Goal: Transaction & Acquisition: Purchase product/service

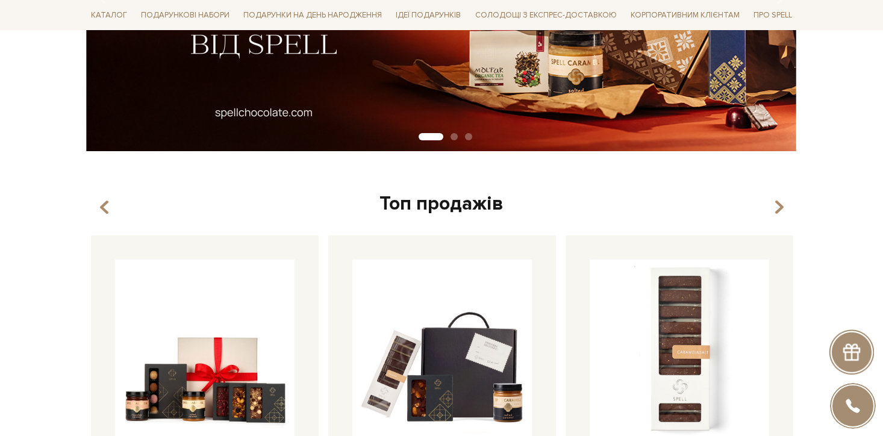
scroll to position [490, 0]
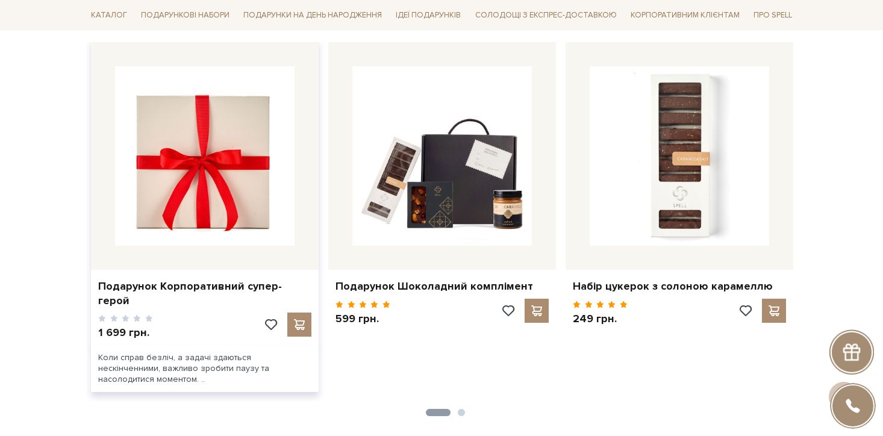
click at [228, 198] on img at bounding box center [204, 155] width 179 height 179
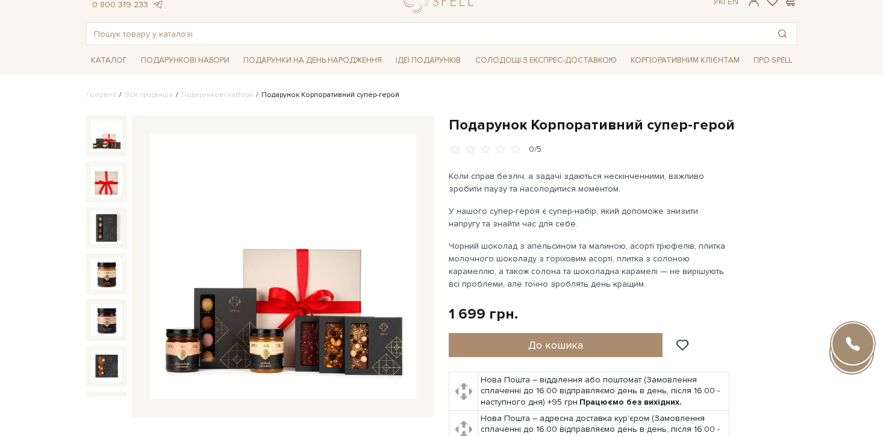
scroll to position [58, 0]
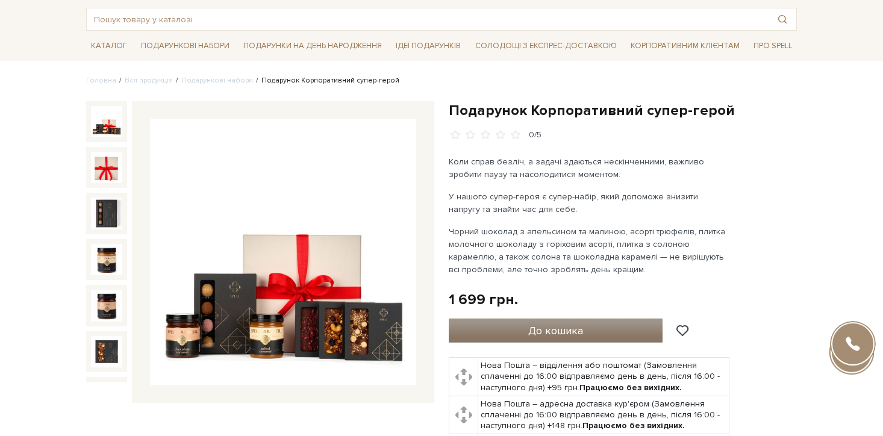
click at [505, 331] on button "До кошика" at bounding box center [556, 331] width 214 height 24
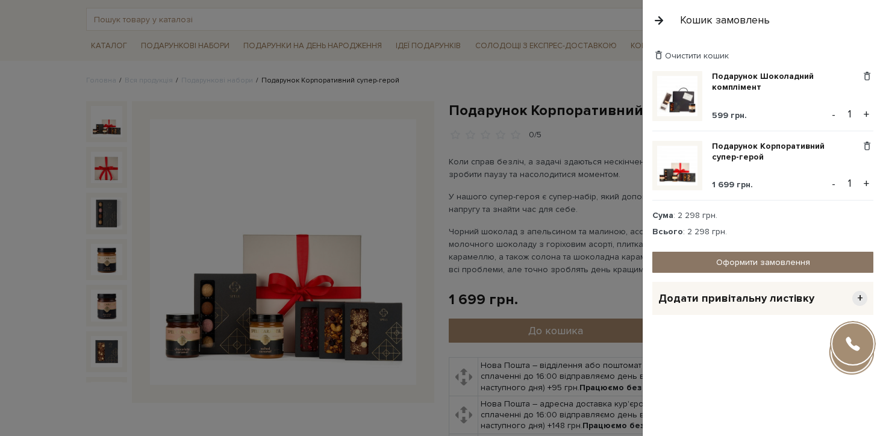
click at [740, 254] on link "Оформити замовлення" at bounding box center [762, 262] width 221 height 21
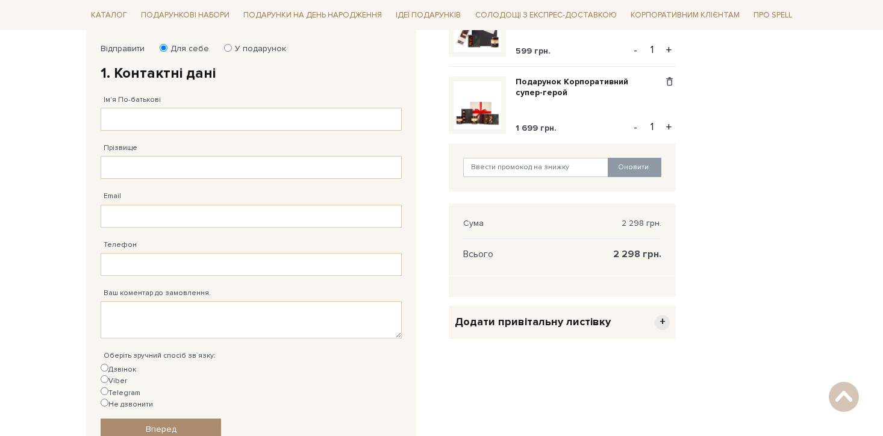
scroll to position [201, 0]
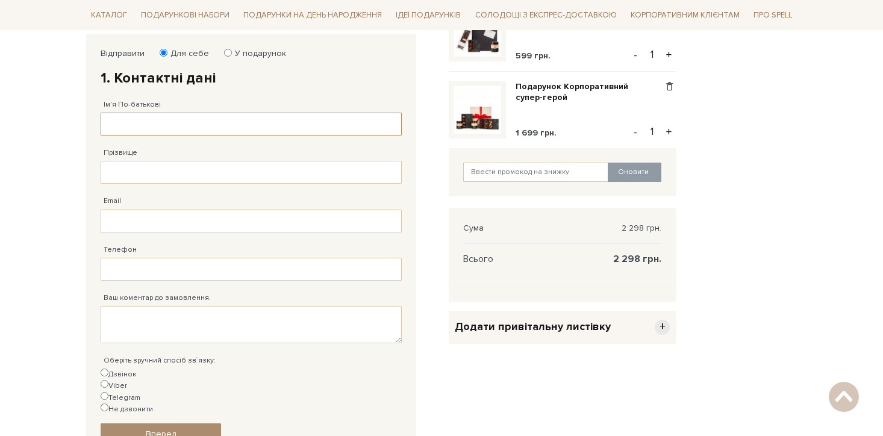
click at [195, 121] on input "Ім'я По-батькові" at bounding box center [251, 124] width 301 height 23
type input "Тест"
click at [152, 173] on input "Прізвище" at bounding box center [251, 172] width 301 height 23
type input "MaterCard"
type input "38 (066) 002 78 79"
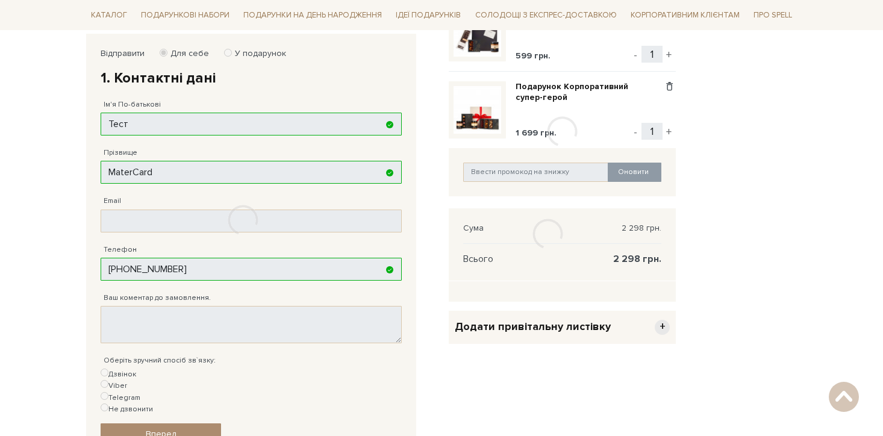
click at [153, 216] on div "Відправити Для себе У подарунок 1. Контактні дані Ім'я По-батькові Тест Заповні…" at bounding box center [251, 246] width 330 height 425
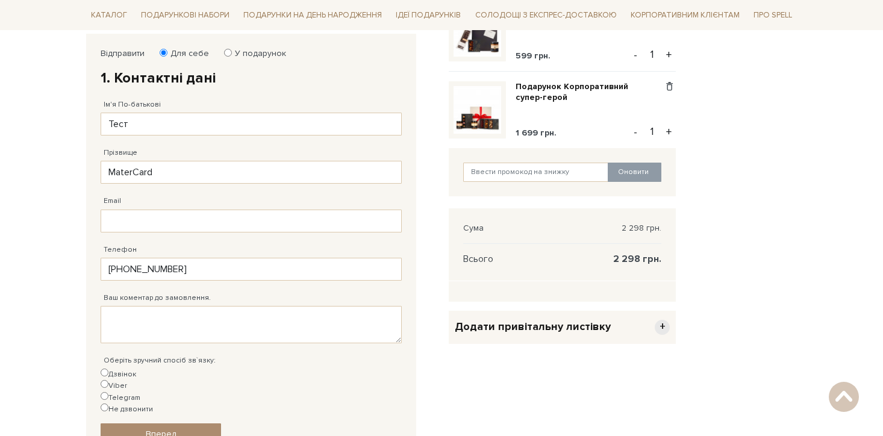
click at [195, 237] on div "Телефон 38 (066) 002 78 79 Заповніть поле!" at bounding box center [251, 257] width 301 height 48
click at [191, 229] on input "Email" at bounding box center [251, 221] width 301 height 23
type input "pogonetsalla@gmail.com"
type input "38 (066) 002 78 79"
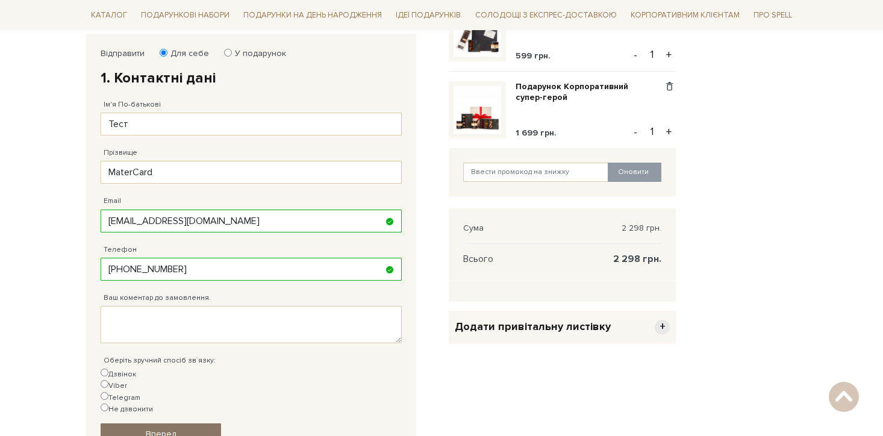
click at [179, 423] on link "Вперед" at bounding box center [161, 433] width 120 height 21
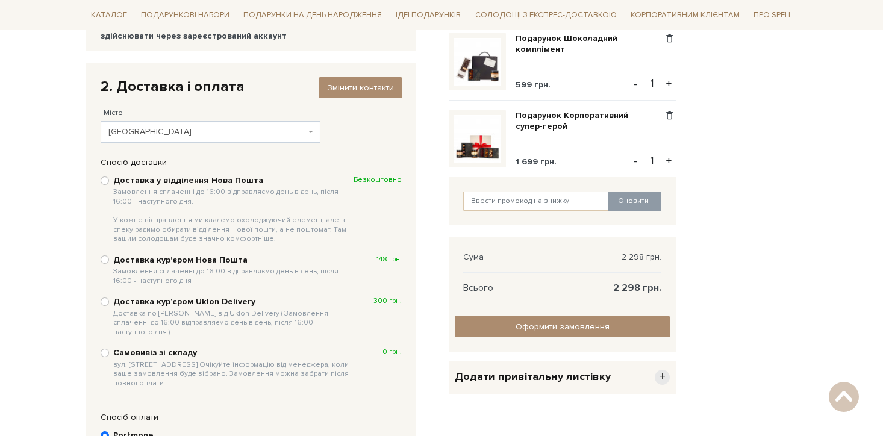
scroll to position [158, 0]
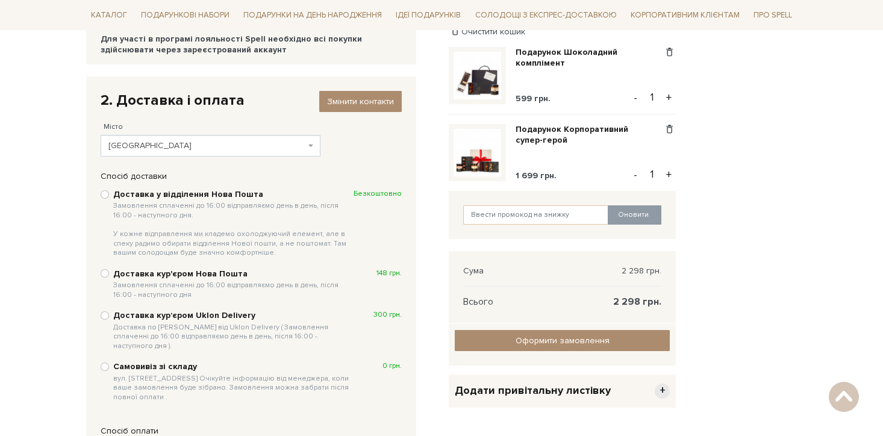
click at [670, 173] on button "+" at bounding box center [669, 175] width 14 height 18
type input "2"
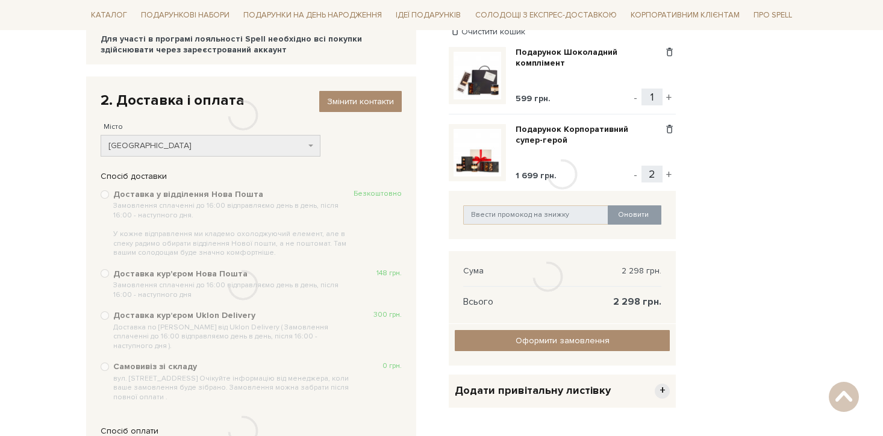
click at [670, 173] on div at bounding box center [562, 175] width 227 height 298
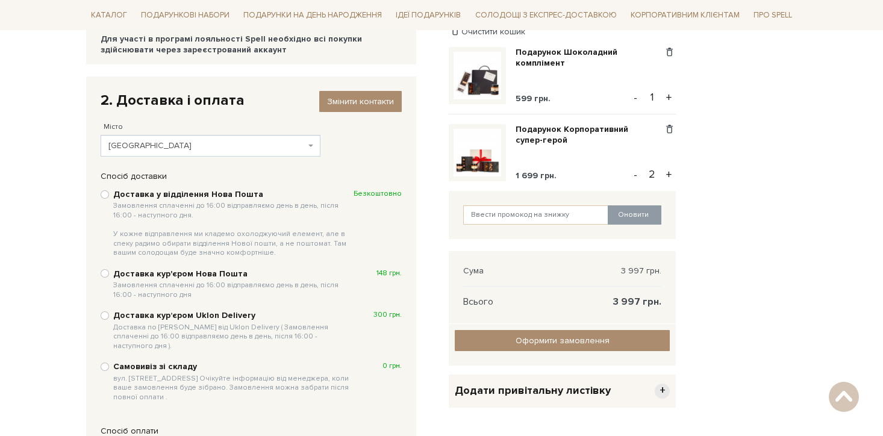
click at [670, 173] on button "+" at bounding box center [669, 175] width 14 height 18
type input "3"
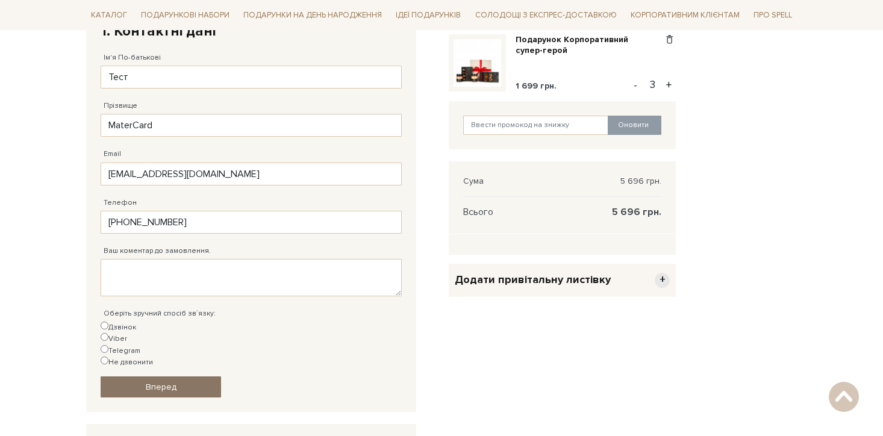
scroll to position [257, 0]
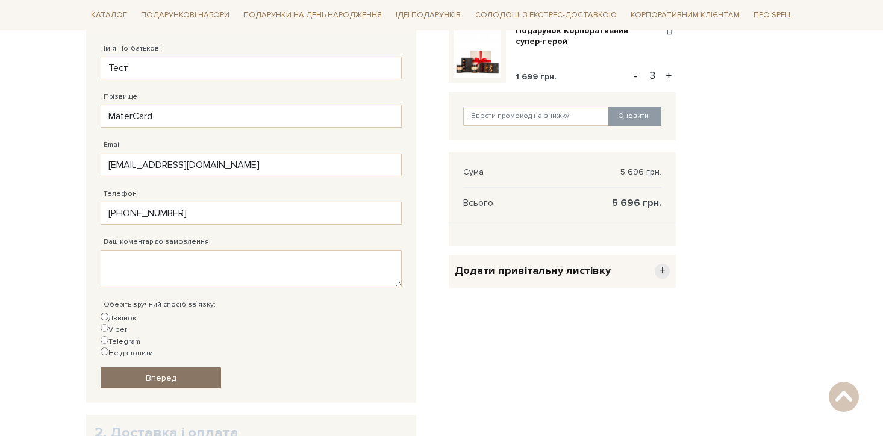
click at [152, 367] on link "Вперед" at bounding box center [161, 377] width 120 height 21
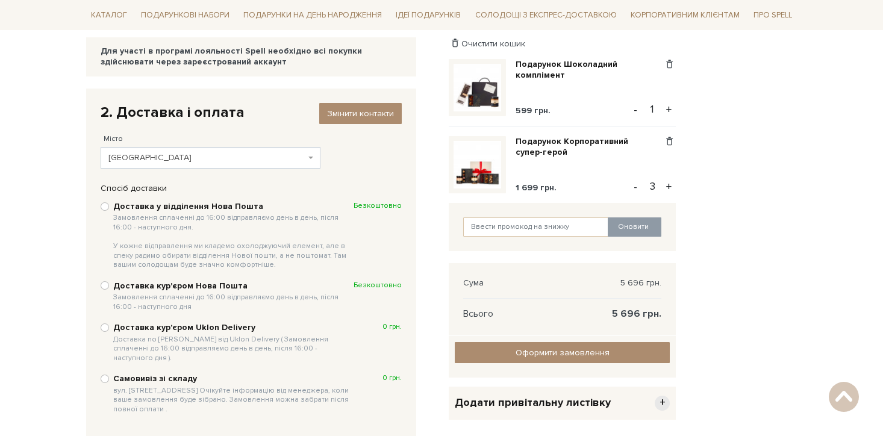
scroll to position [145, 0]
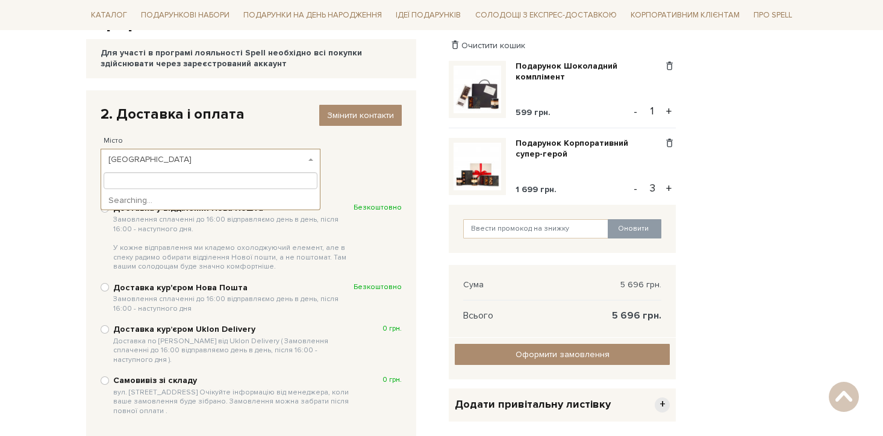
click at [311, 161] on span at bounding box center [312, 160] width 2 height 22
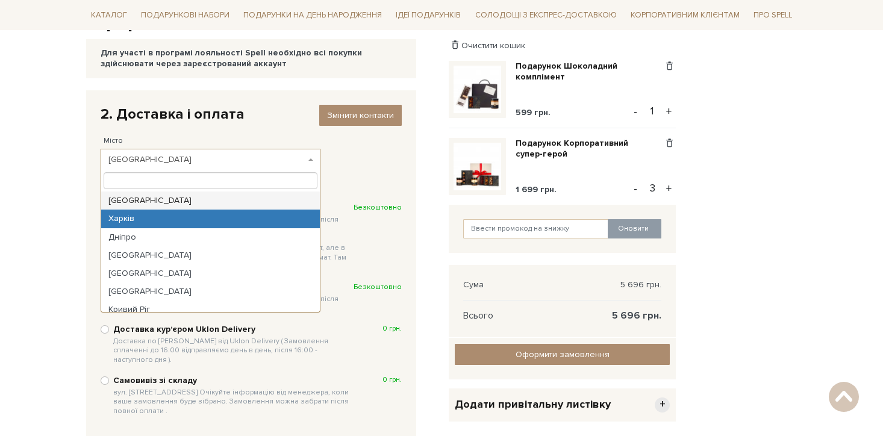
select select "Харків"
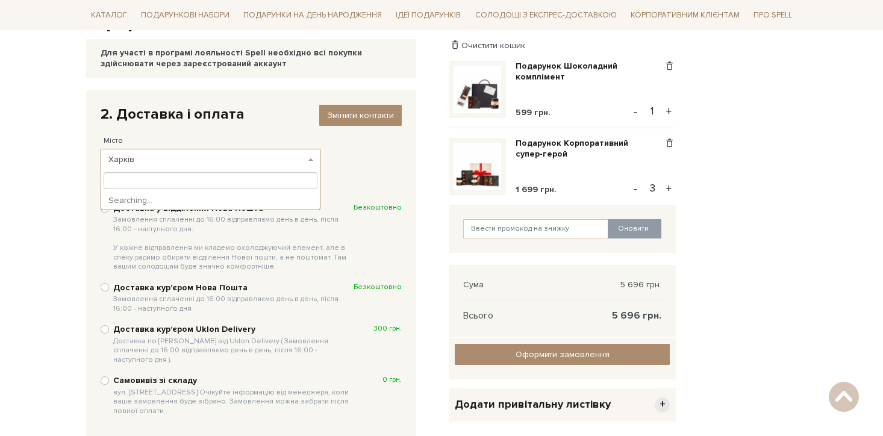
click at [269, 164] on span "Харків" at bounding box center [206, 160] width 197 height 12
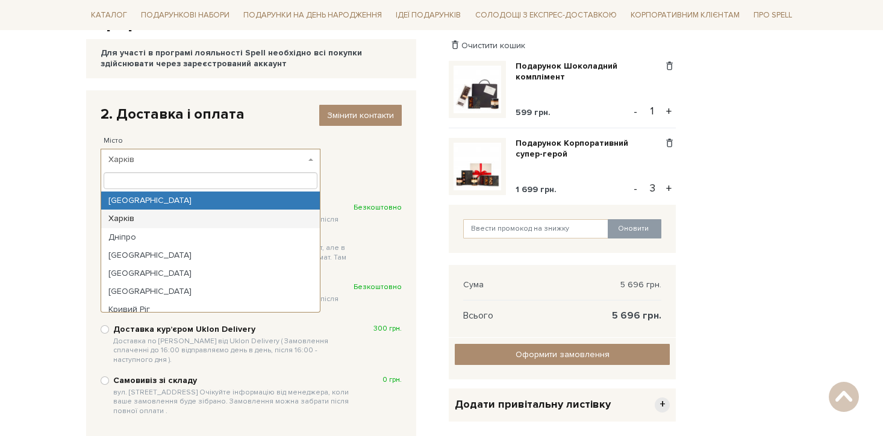
select select "Київ"
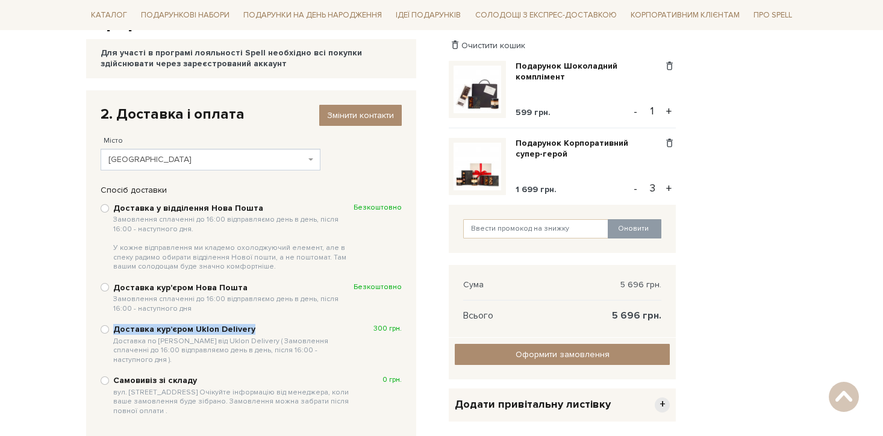
drag, startPoint x: 262, startPoint y: 329, endPoint x: 113, endPoint y: 332, distance: 149.4
click at [113, 332] on b "Доставка курʼєром Uklon Delivery Доставка по Києву від Uklon Delivery ( Замовле…" at bounding box center [233, 344] width 240 height 40
copy b "Доставка курʼєром Uklon Delivery"
click at [102, 328] on input "Доставка курʼєром Uklon Delivery Доставка по Києву від Uklon Delivery ( Замовле…" at bounding box center [105, 329] width 8 height 8
radio input "true"
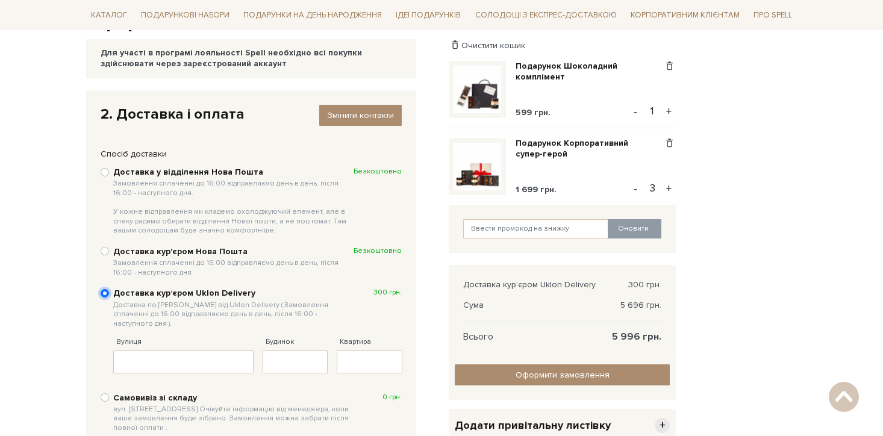
click at [105, 293] on input "Доставка курʼєром Uklon Delivery Доставка по Києву від Uklon Delivery ( Замовле…" at bounding box center [105, 293] width 8 height 8
click at [22, 281] on body "Подарункові набори SALE Корпоративним клієнтам Доставка і оплата Консультація: …" at bounding box center [441, 274] width 883 height 839
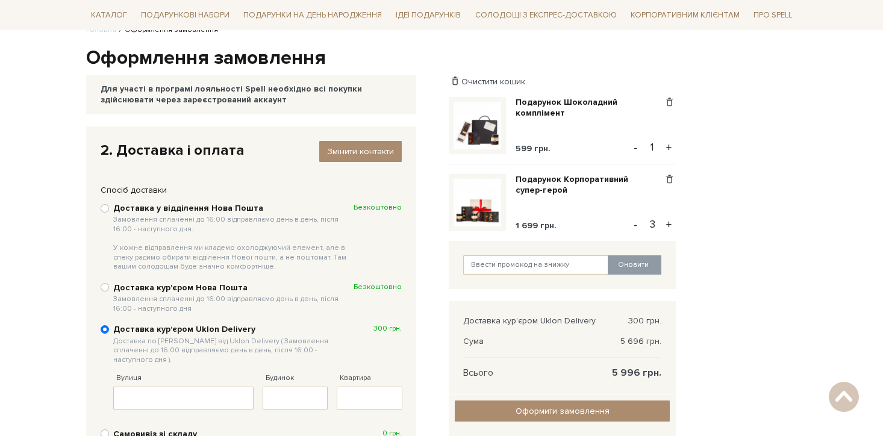
scroll to position [108, 0]
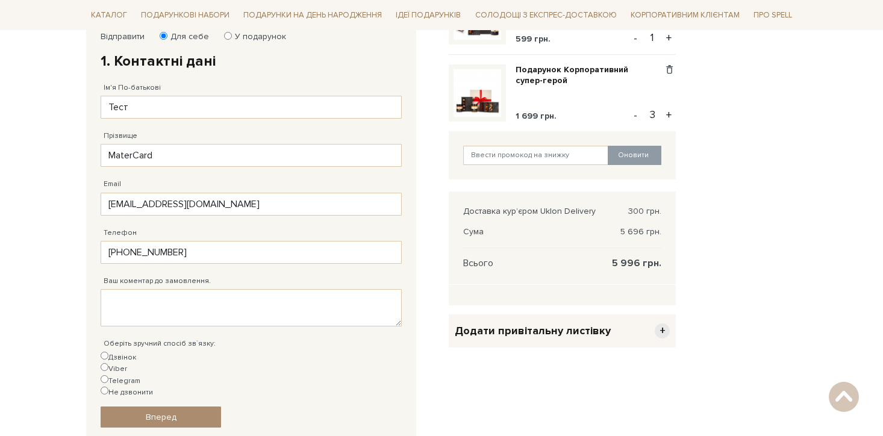
scroll to position [393, 0]
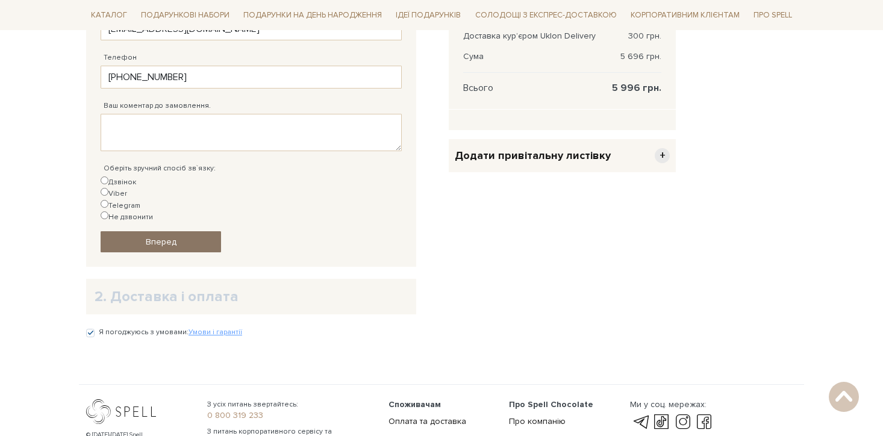
click at [175, 231] on link "Вперед" at bounding box center [161, 241] width 120 height 21
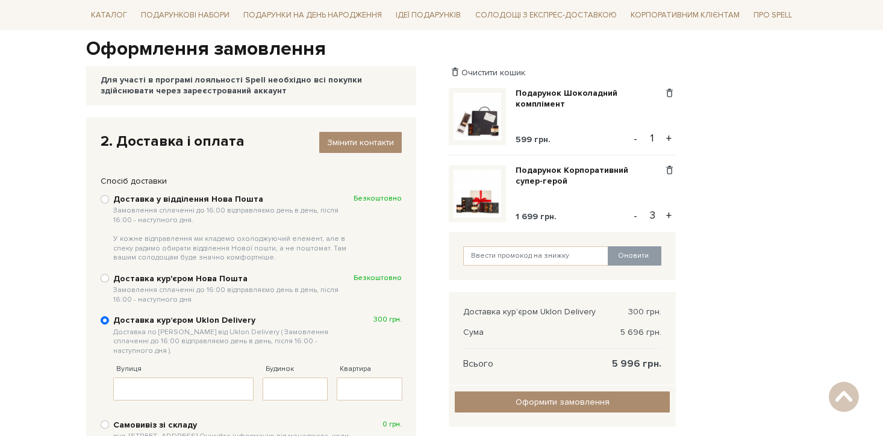
scroll to position [96, 0]
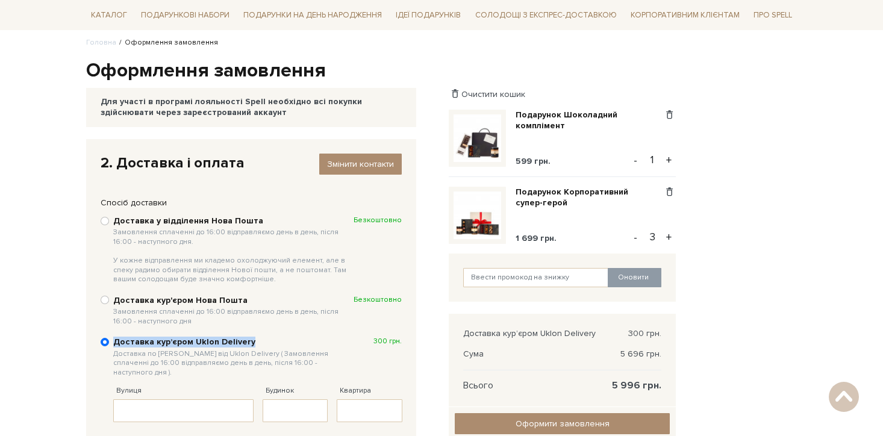
copy b "Доставка курʼєром Uklon Delivery"
drag, startPoint x: 263, startPoint y: 341, endPoint x: 115, endPoint y: 343, distance: 148.2
click at [115, 343] on b "Доставка курʼєром Uklon Delivery Доставка по Києву від Uklon Delivery ( Замовле…" at bounding box center [233, 357] width 240 height 40
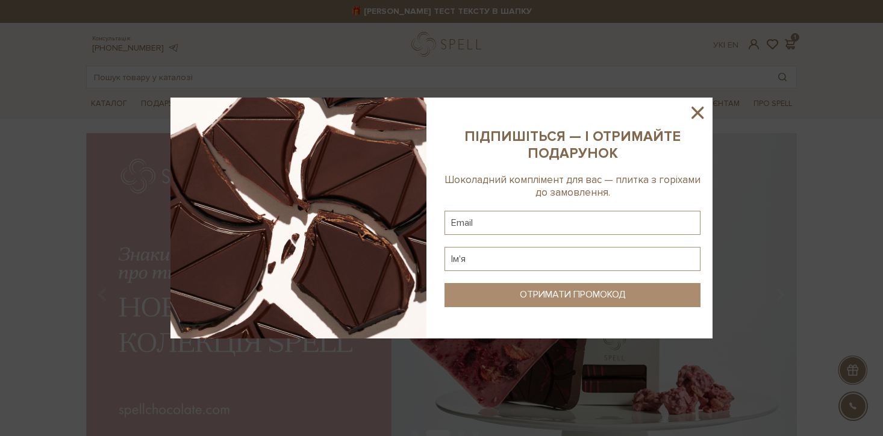
click at [701, 107] on icon at bounding box center [697, 112] width 20 height 20
